Goal: Task Accomplishment & Management: Manage account settings

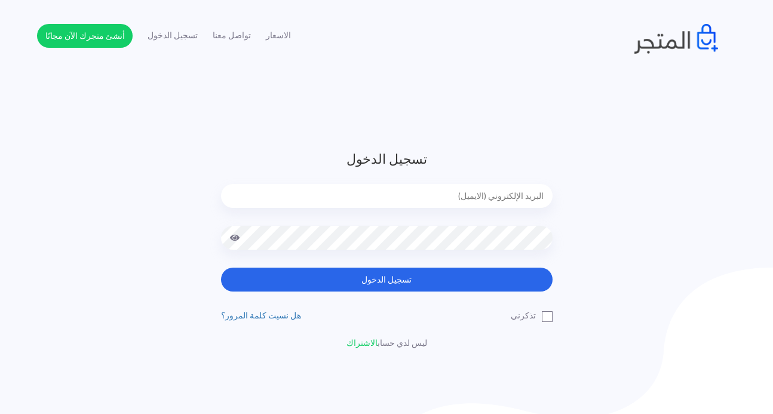
type input "[EMAIL_ADDRESS][DOMAIN_NAME]"
click at [752, 35] on nav "الاسعار تواصل معنا تسجيل الدخول أنشئ متجرك الآن مجانًا" at bounding box center [386, 27] width 773 height 54
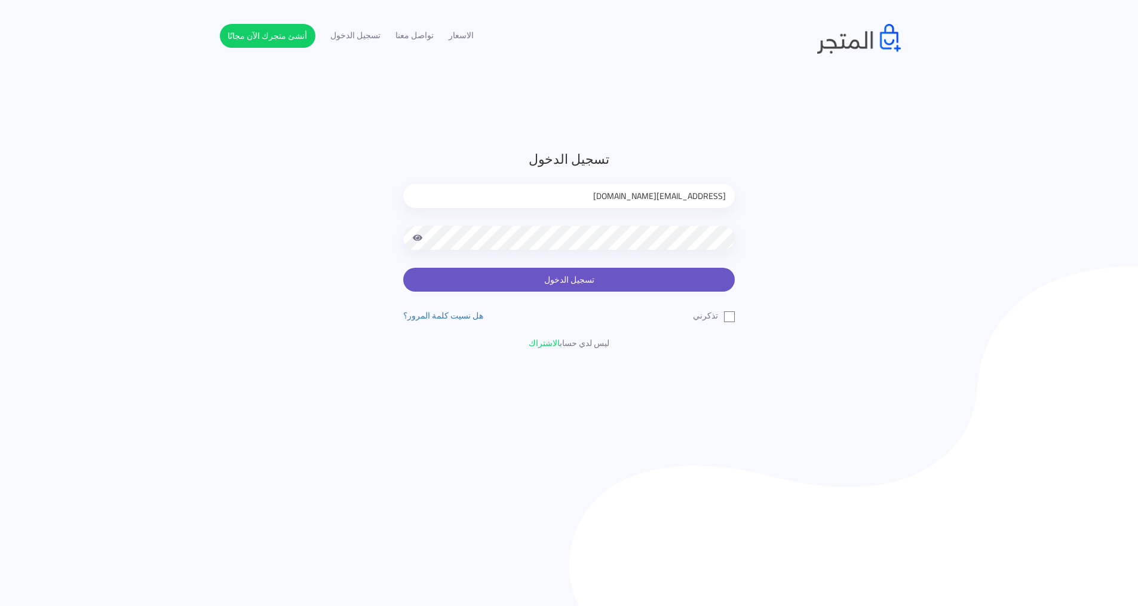
click at [620, 285] on button "تسجيل الدخول" at bounding box center [568, 280] width 331 height 24
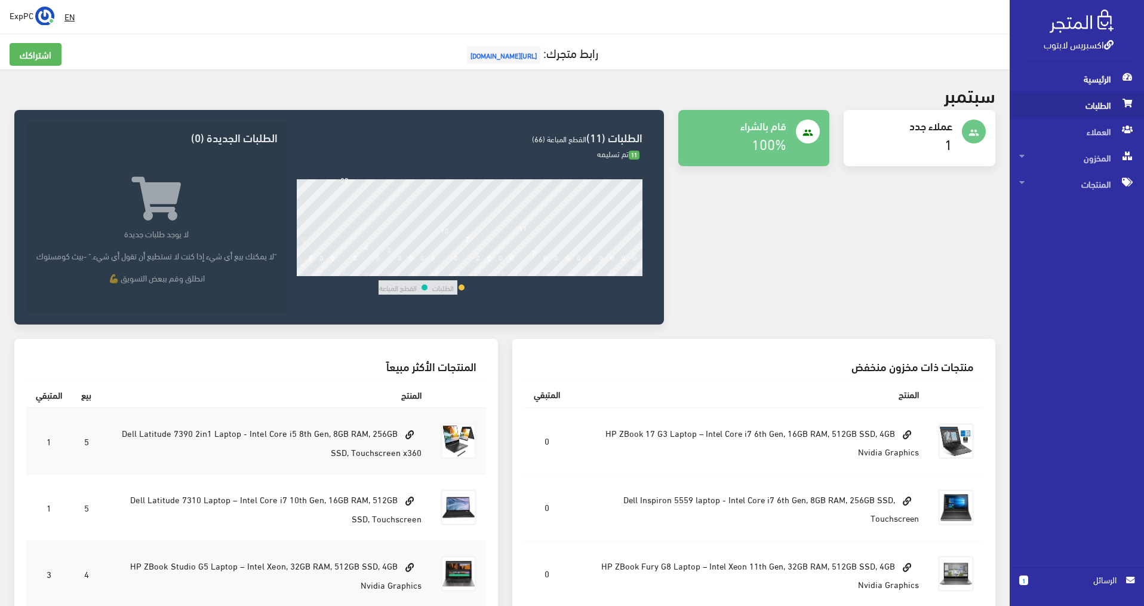
click at [1107, 104] on span "الطلبات" at bounding box center [1076, 105] width 115 height 26
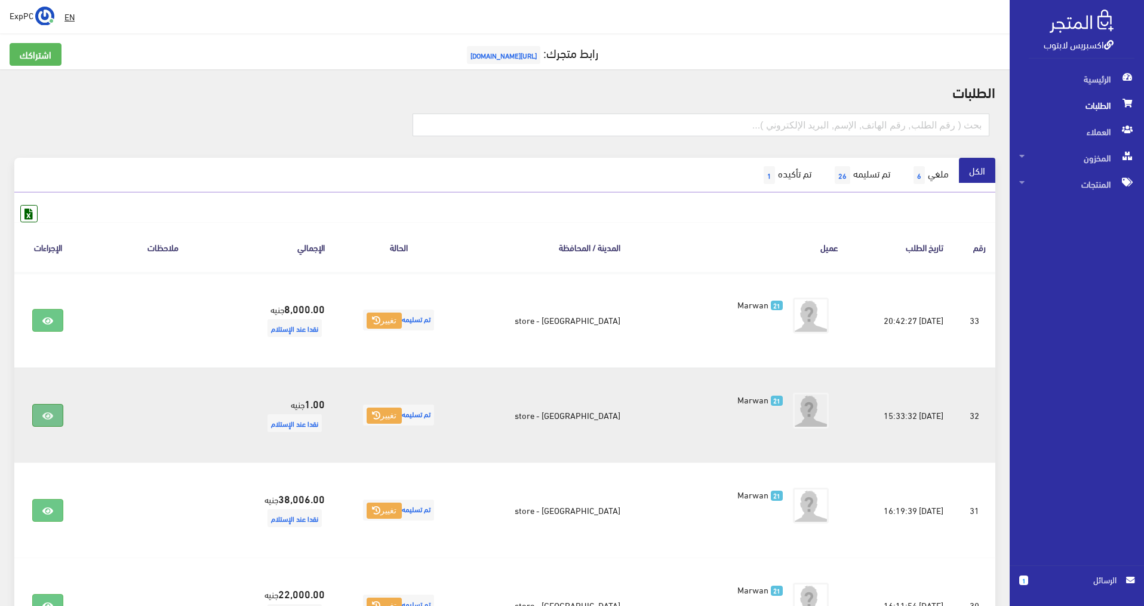
click at [36, 420] on link at bounding box center [47, 415] width 31 height 23
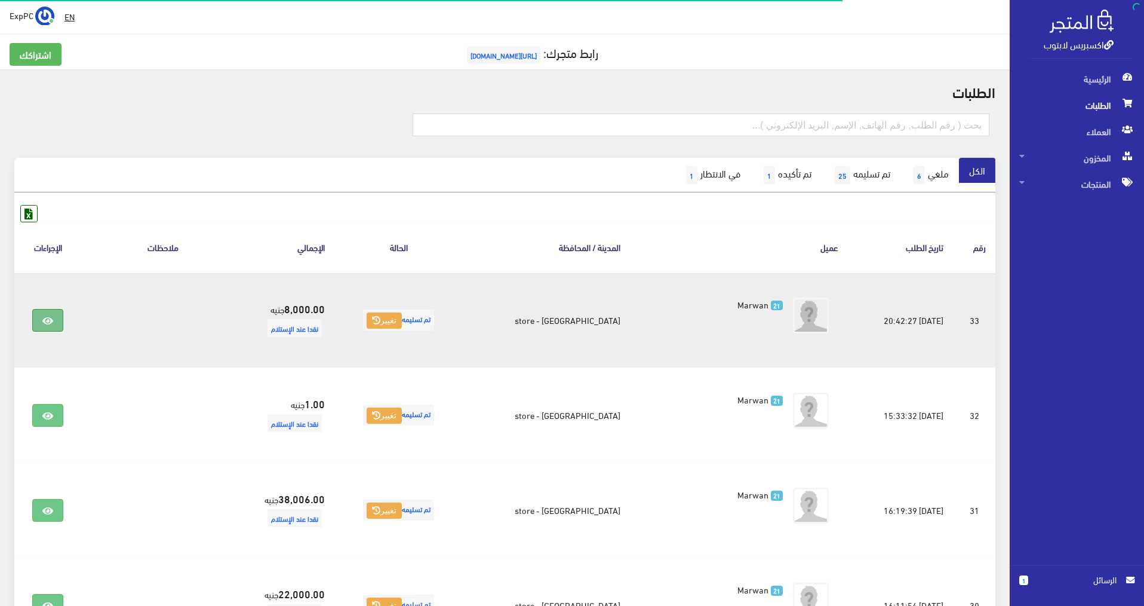
click at [53, 320] on icon at bounding box center [47, 321] width 11 height 10
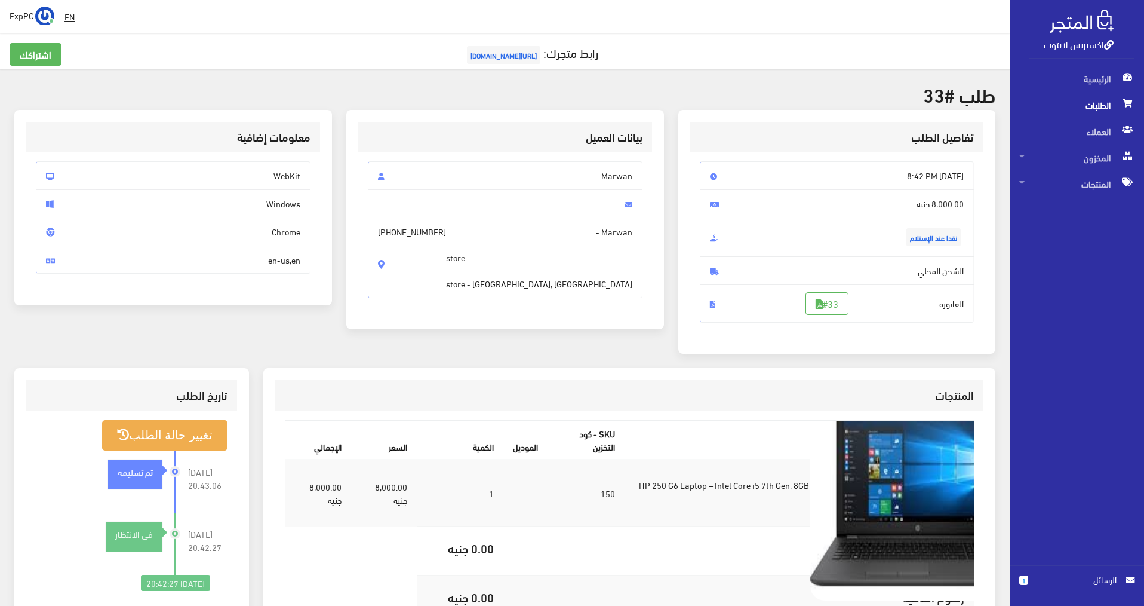
click at [922, 495] on img at bounding box center [917, 492] width 215 height 215
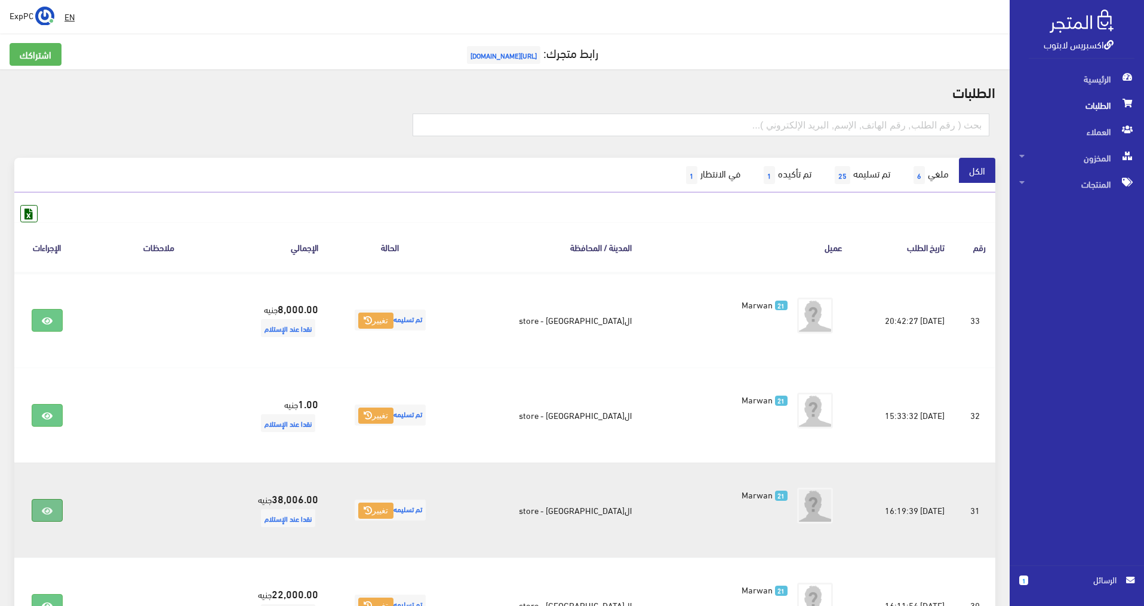
click at [50, 516] on link at bounding box center [47, 510] width 31 height 23
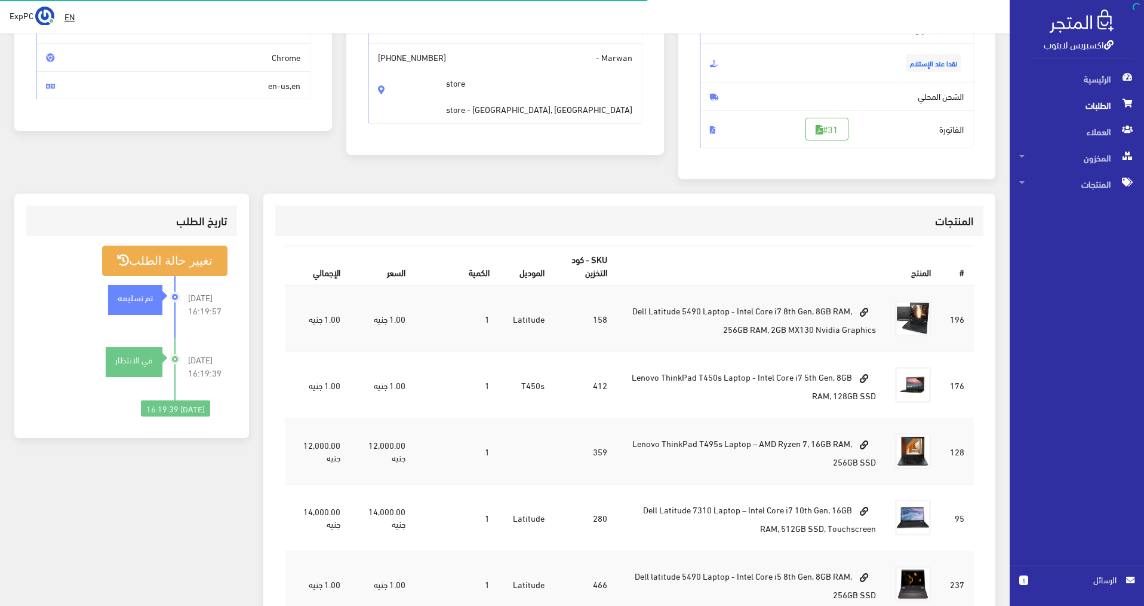
scroll to position [358, 0]
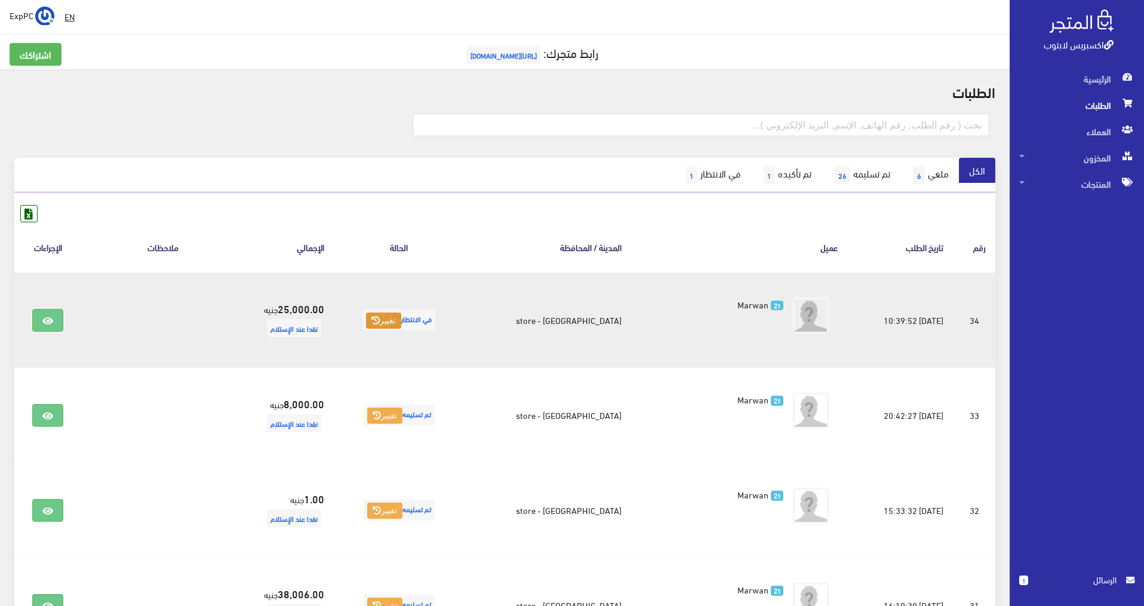
click at [401, 319] on button "تغيير" at bounding box center [383, 320] width 35 height 17
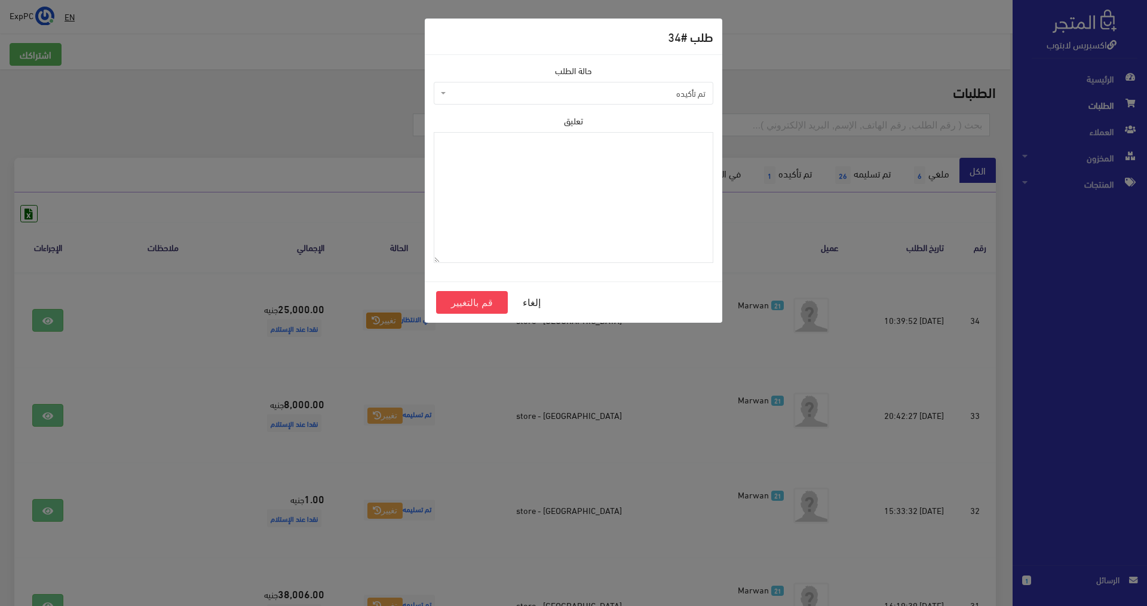
click at [559, 102] on span "تم تأكيده" at bounding box center [573, 93] width 279 height 23
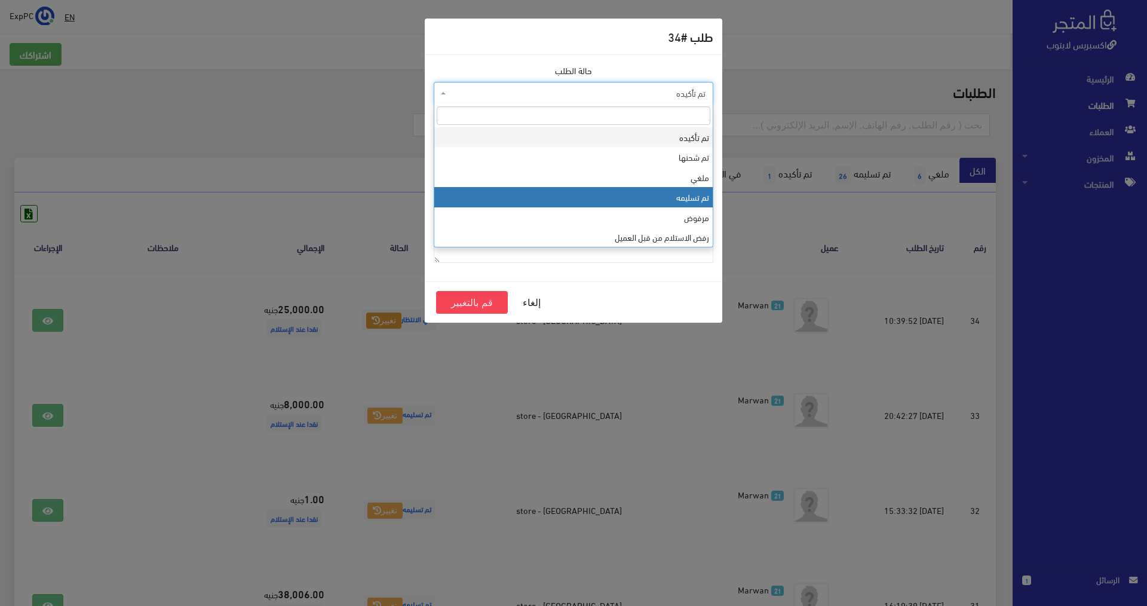
select select "4"
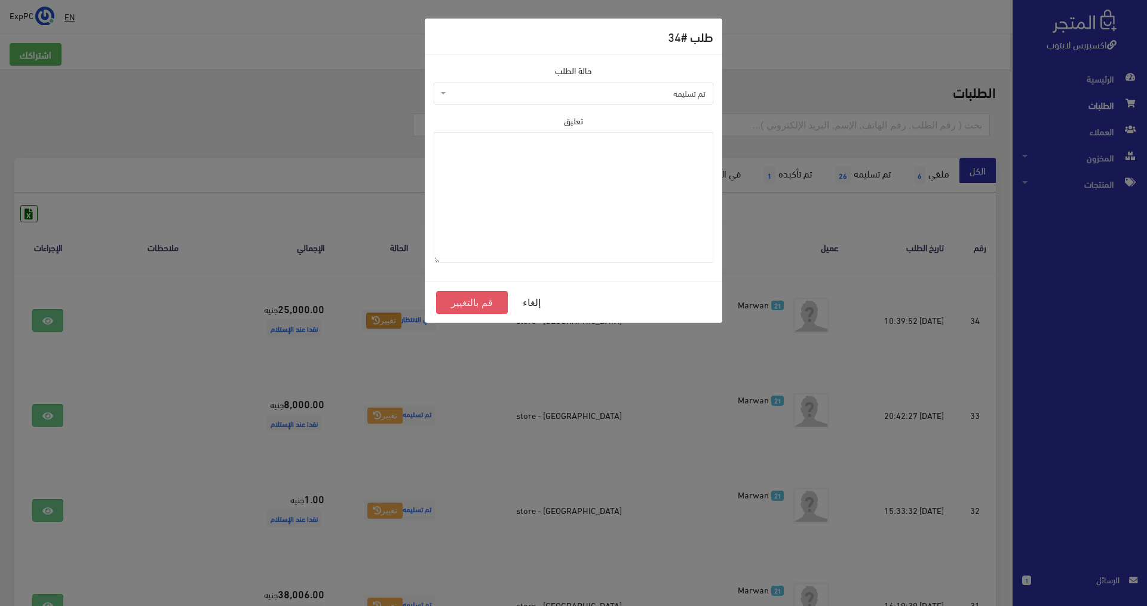
click at [471, 305] on button "قم بالتغيير" at bounding box center [472, 302] width 72 height 23
click at [475, 301] on button "قم بالتغيير" at bounding box center [472, 302] width 72 height 23
click at [481, 302] on button "قم بالتغيير" at bounding box center [472, 302] width 72 height 23
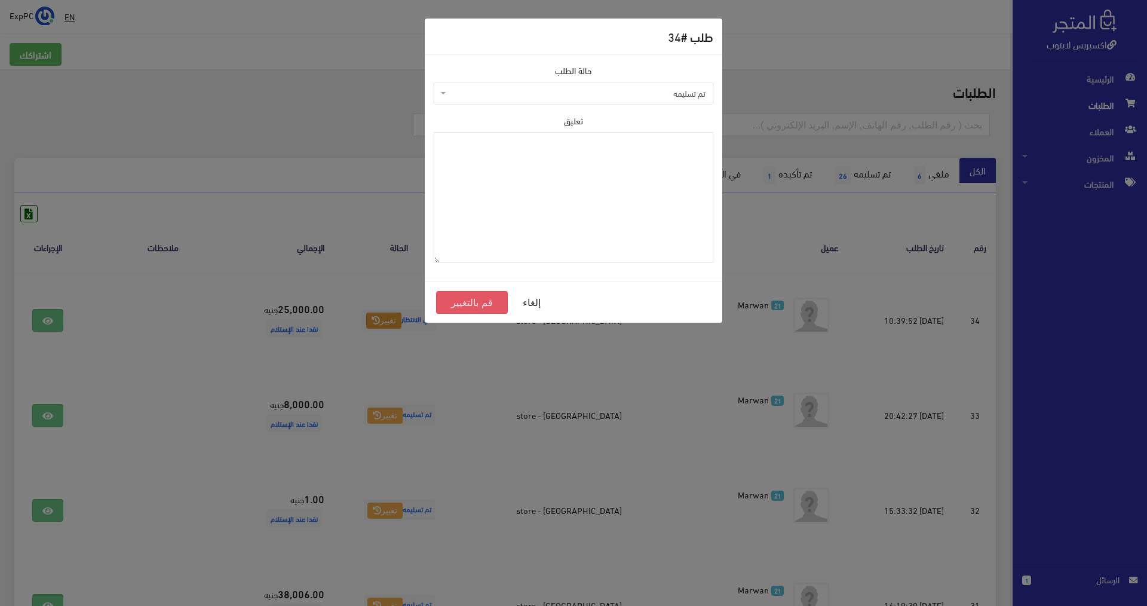
click at [452, 302] on button "قم بالتغيير" at bounding box center [472, 302] width 72 height 23
click at [453, 300] on button "قم بالتغيير" at bounding box center [472, 302] width 72 height 23
click at [456, 300] on button "قم بالتغيير" at bounding box center [472, 302] width 72 height 23
click at [536, 305] on button "إلغاء" at bounding box center [532, 302] width 48 height 23
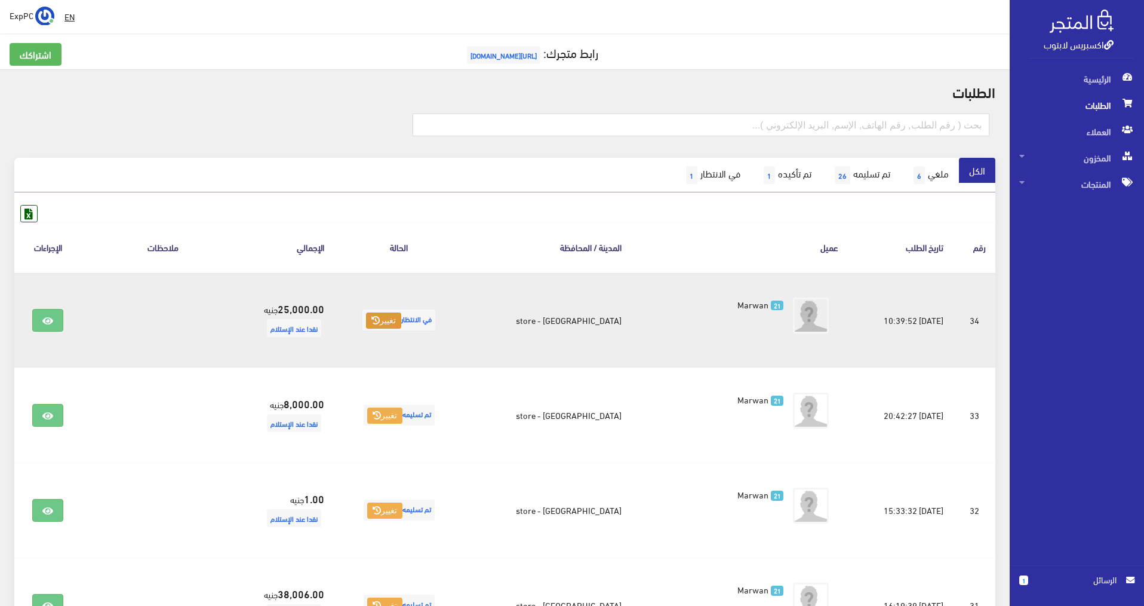
click at [401, 319] on button "تغيير" at bounding box center [383, 320] width 35 height 17
